Goal: Task Accomplishment & Management: Manage account settings

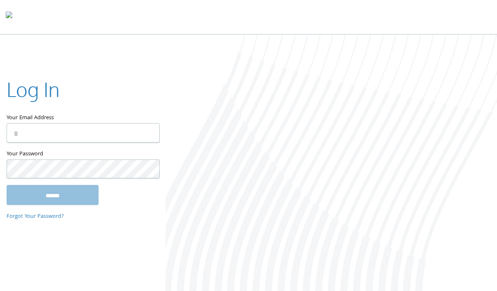
click at [88, 22] on div at bounding box center [248, 17] width 497 height 35
drag, startPoint x: 94, startPoint y: 15, endPoint x: 82, endPoint y: 15, distance: 12.3
click at [94, 15] on div at bounding box center [248, 17] width 497 height 35
